Goal: Task Accomplishment & Management: Complete application form

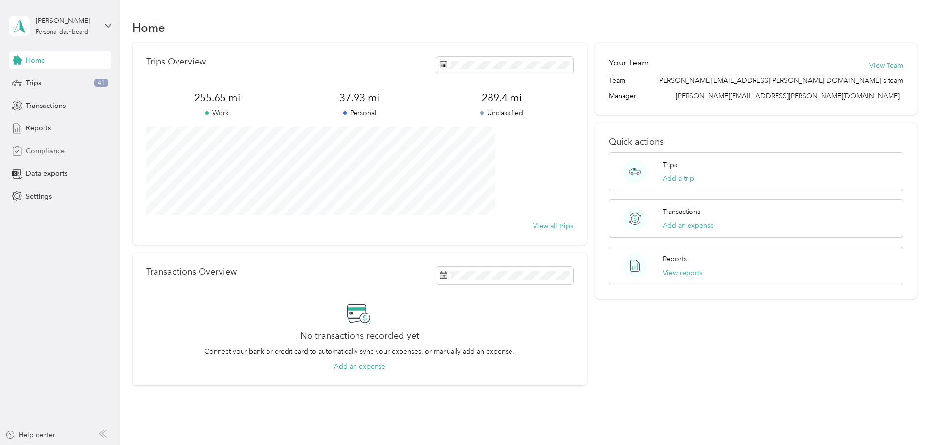
click at [45, 153] on span "Compliance" at bounding box center [45, 151] width 39 height 10
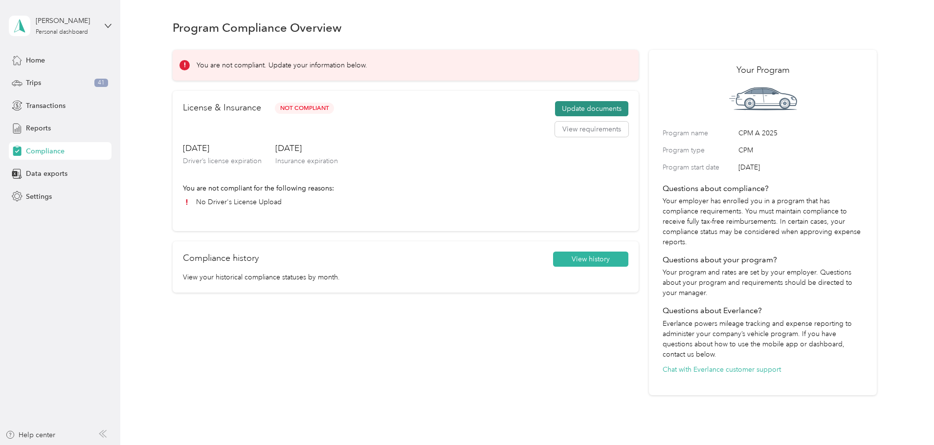
click at [576, 102] on button "Update documents" at bounding box center [591, 109] width 73 height 16
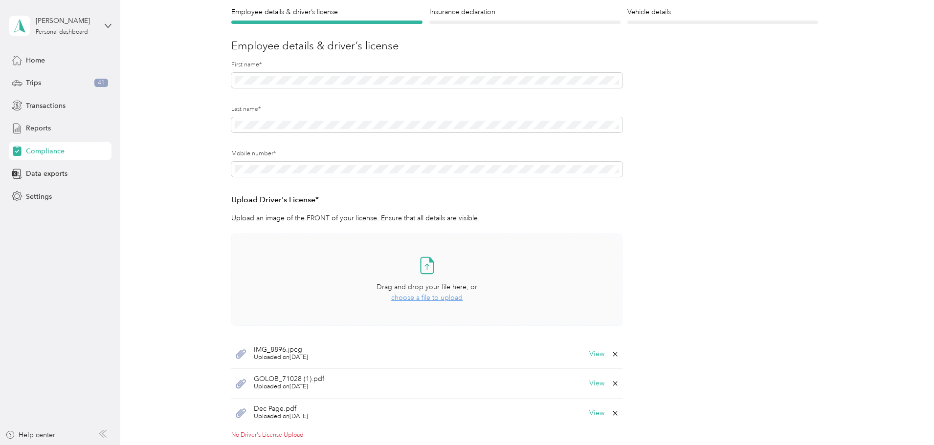
scroll to position [98, 0]
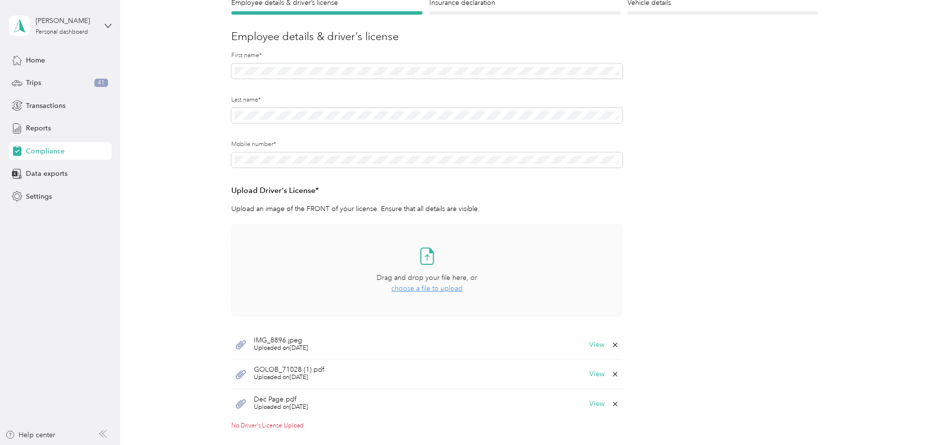
click at [438, 290] on span "choose a file to upload" at bounding box center [426, 289] width 71 height 8
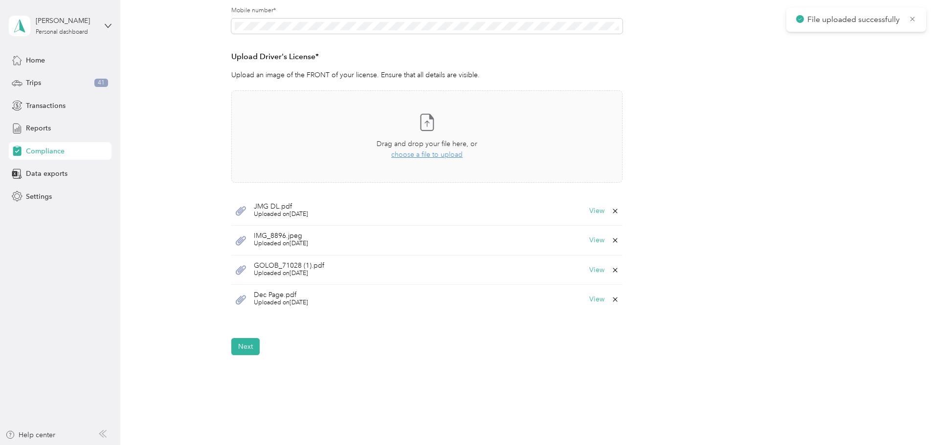
scroll to position [244, 0]
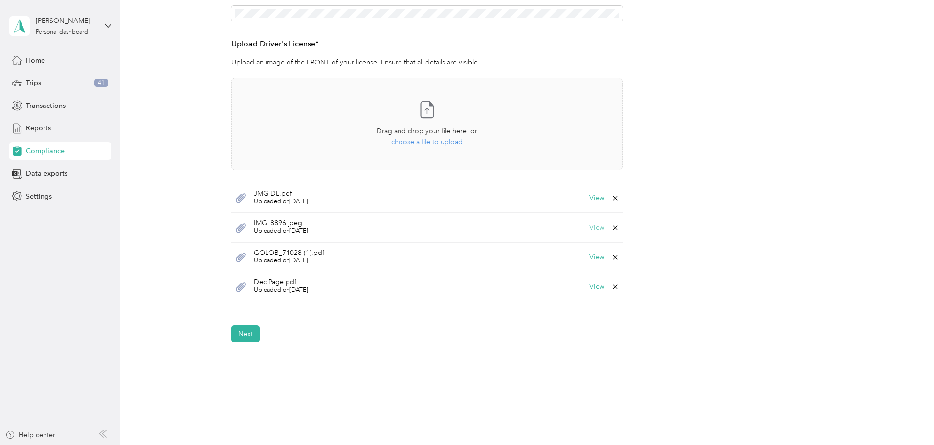
click at [594, 228] on button "View" at bounding box center [596, 227] width 15 height 7
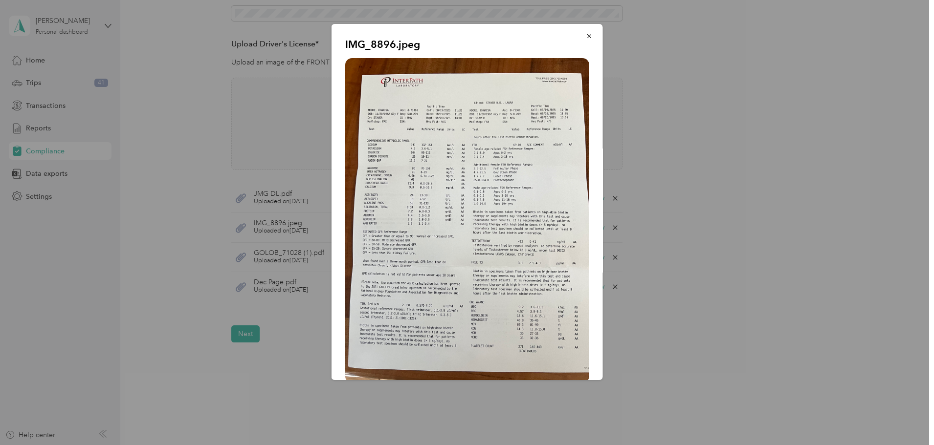
drag, startPoint x: 582, startPoint y: 33, endPoint x: 583, endPoint y: 39, distance: 5.9
click at [586, 34] on icon "button" at bounding box center [589, 36] width 7 height 7
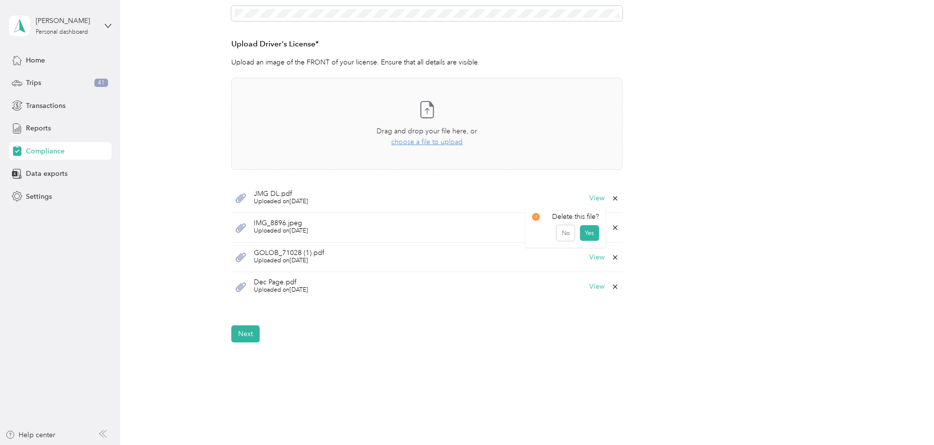
click at [613, 229] on icon at bounding box center [615, 228] width 8 height 8
click at [591, 234] on button "Yes" at bounding box center [589, 235] width 19 height 16
click at [618, 228] on div "GOLOB_71028 (1).pdf Uploaded on [DATE] View" at bounding box center [426, 228] width 391 height 30
click at [613, 228] on icon at bounding box center [615, 228] width 8 height 8
click at [592, 235] on button "Yes" at bounding box center [589, 235] width 19 height 16
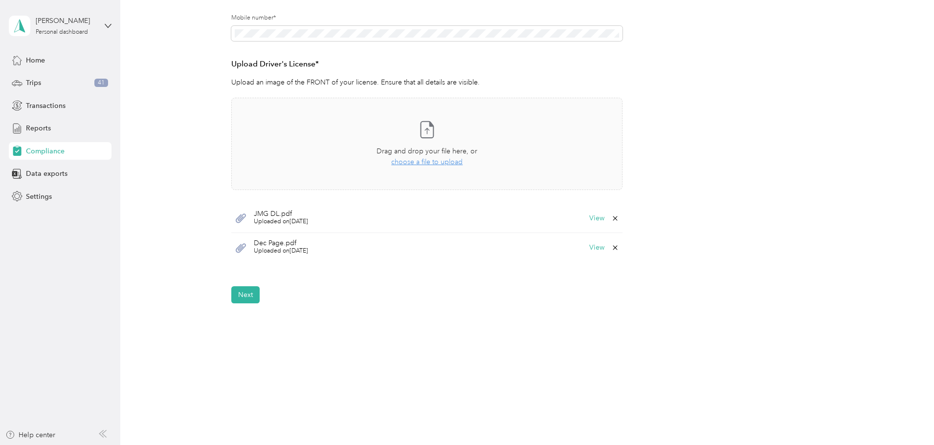
scroll to position [224, 0]
click at [233, 302] on div "Back Home Compliance overview Compliance submission Compliance Submission Not C…" at bounding box center [524, 87] width 809 height 622
click at [242, 295] on button "Next" at bounding box center [245, 294] width 28 height 17
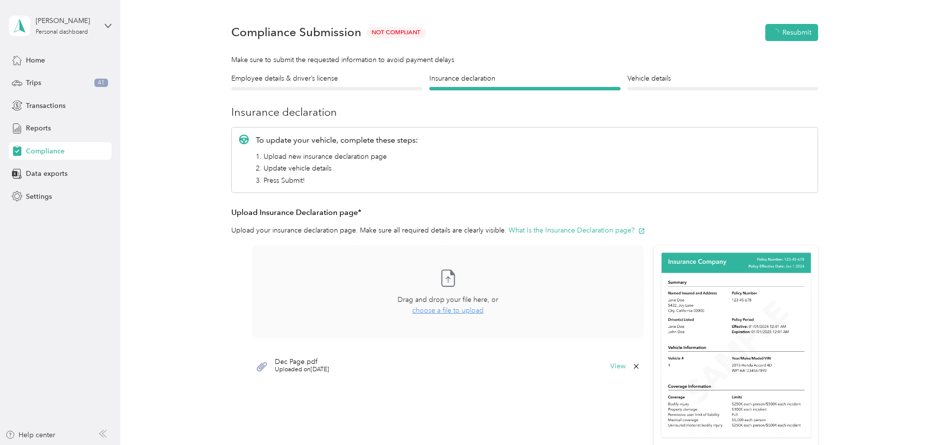
scroll to position [12, 0]
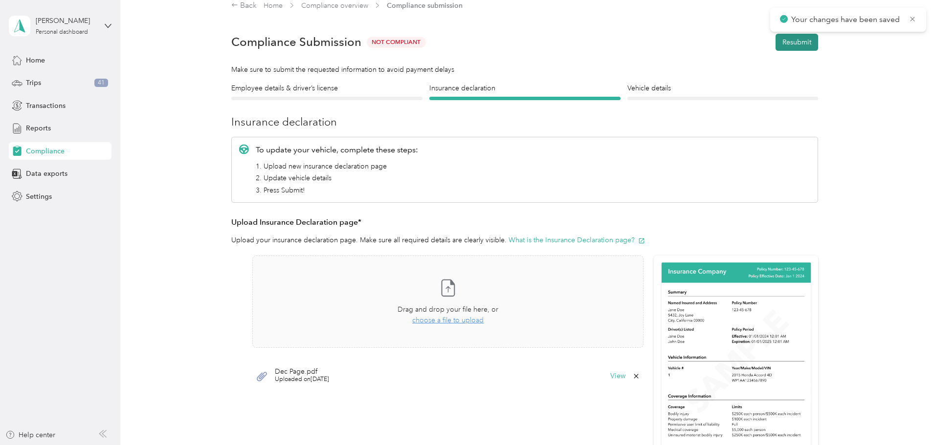
click at [800, 36] on button "Resubmit" at bounding box center [796, 42] width 43 height 17
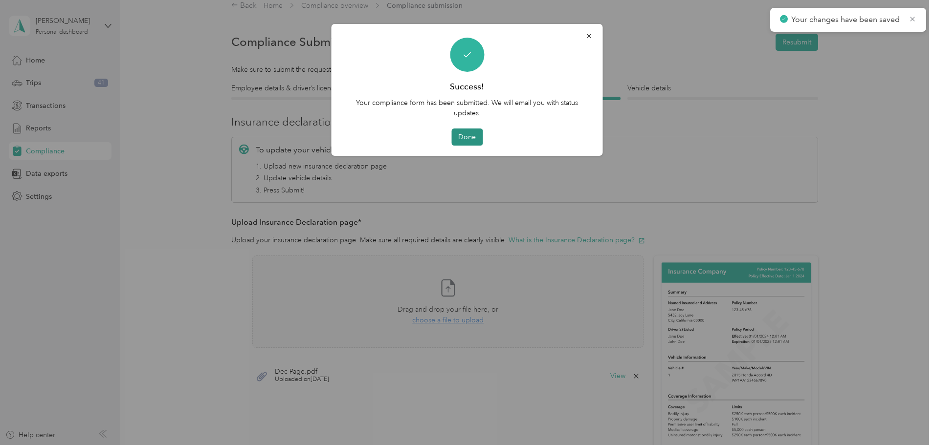
click at [468, 141] on button "Done" at bounding box center [466, 137] width 31 height 17
